Goal: Information Seeking & Learning: Learn about a topic

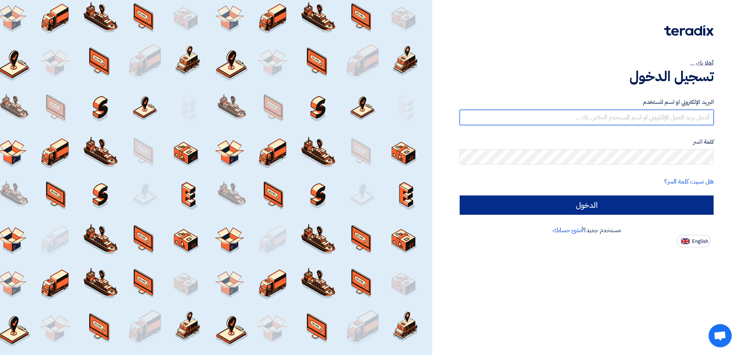
type input "r.chalhoub@eeaegypt.com"
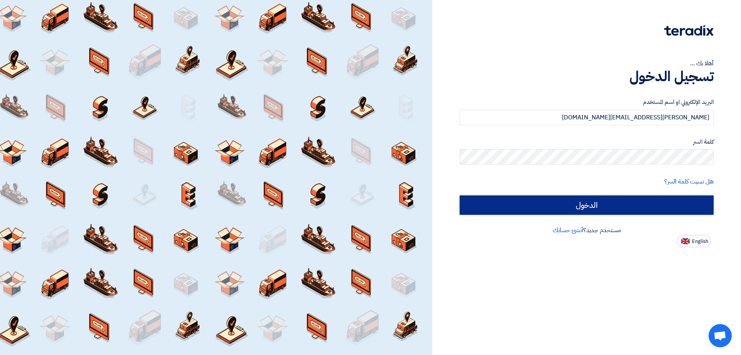
click at [602, 205] on input "الدخول" at bounding box center [587, 204] width 254 height 19
type input "Sign in"
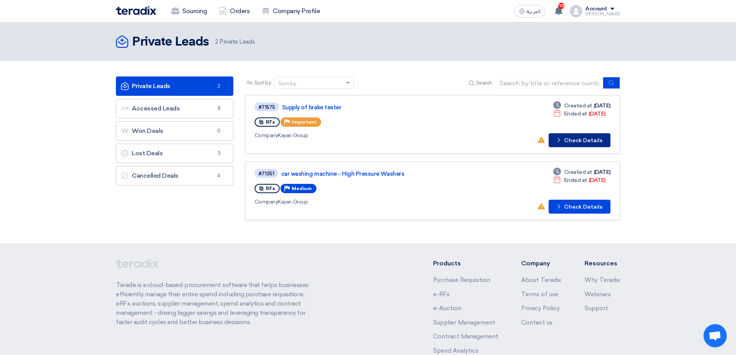
click at [574, 139] on button "Check details Check Details" at bounding box center [579, 140] width 62 height 14
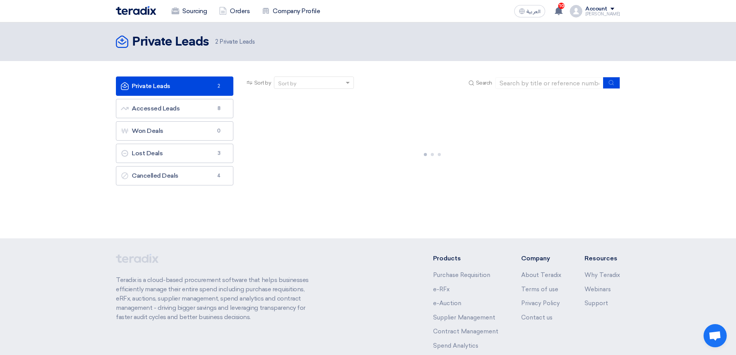
click at [179, 84] on link "Private Leads Private Leads 2" at bounding box center [174, 85] width 117 height 19
click at [146, 89] on link "Private Leads Private Leads 2" at bounding box center [174, 85] width 117 height 19
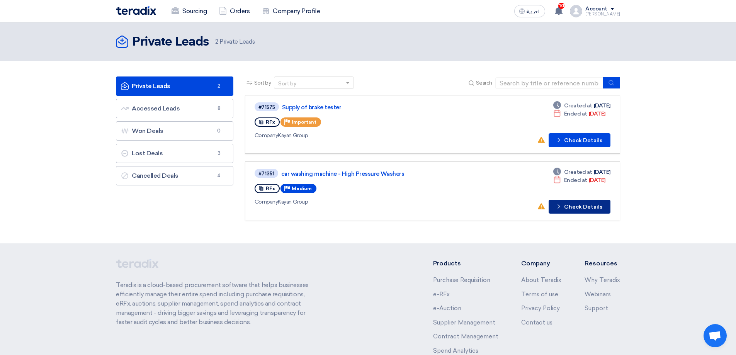
click at [572, 207] on button "Check details Check Details" at bounding box center [579, 207] width 62 height 14
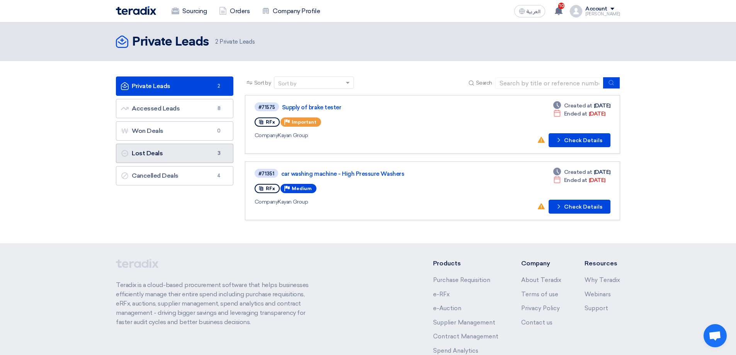
click at [159, 154] on link "Lost Deals Lost Deals 3" at bounding box center [174, 153] width 117 height 19
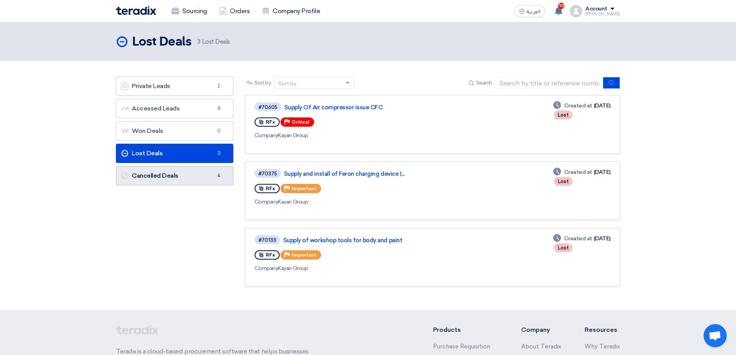
click at [159, 174] on link "Cancelled Deals Cancelled Deals 4" at bounding box center [174, 175] width 117 height 19
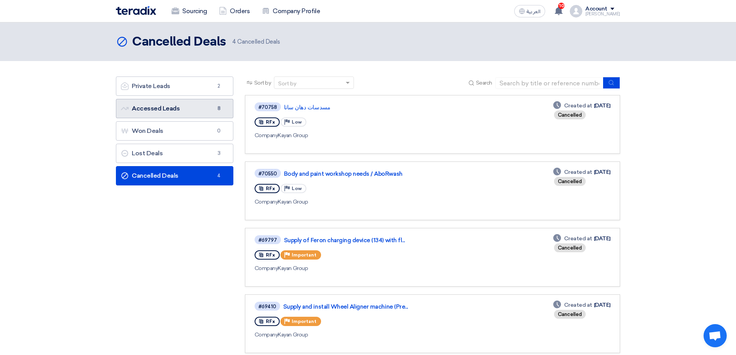
click at [168, 107] on link "Accessed Leads Accessed Leads 8" at bounding box center [174, 108] width 117 height 19
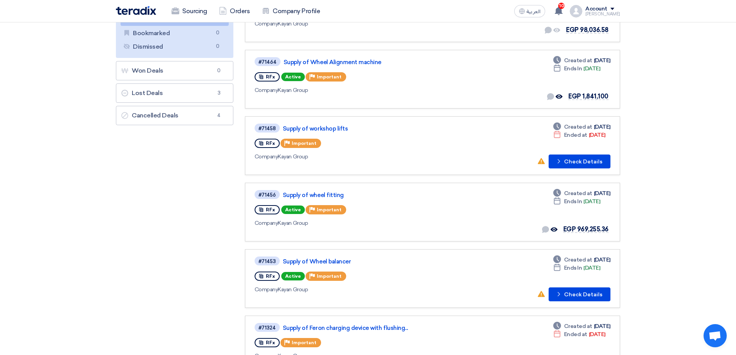
scroll to position [116, 0]
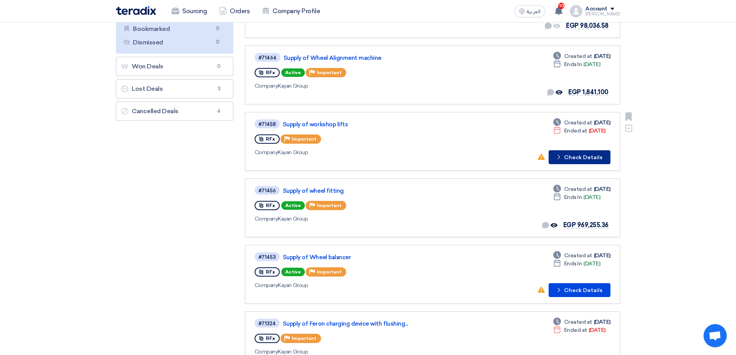
click at [571, 160] on button "Check details Check Details" at bounding box center [579, 157] width 62 height 14
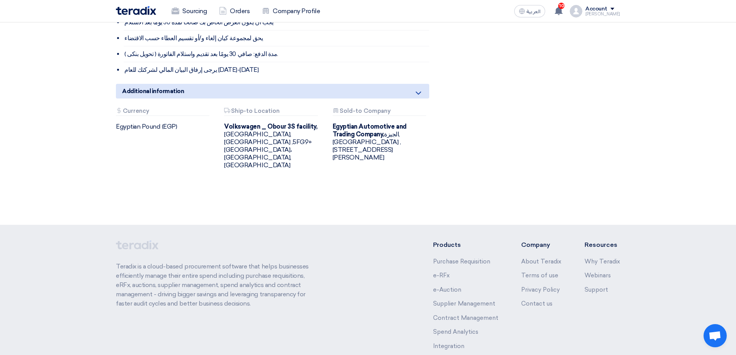
scroll to position [650, 0]
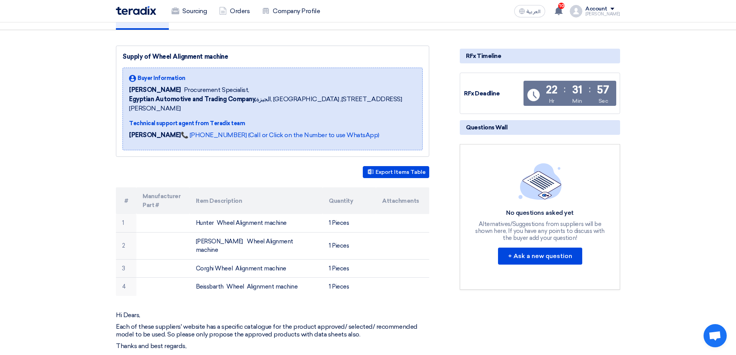
scroll to position [77, 0]
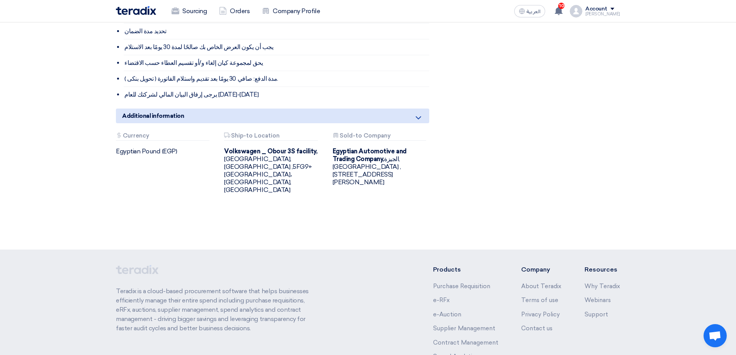
scroll to position [550, 0]
